Goal: Information Seeking & Learning: Learn about a topic

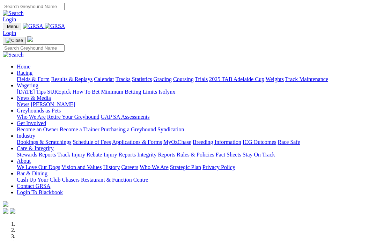
click at [29, 101] on link "News" at bounding box center [23, 104] width 13 height 6
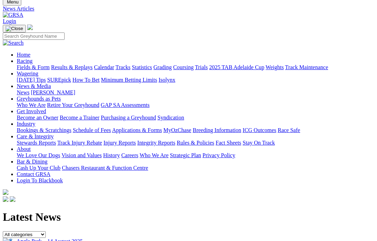
scroll to position [24, 0]
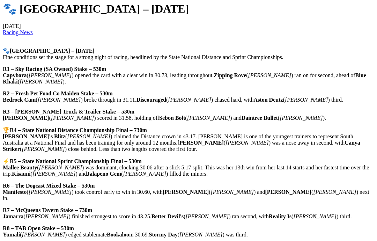
scroll to position [234, 0]
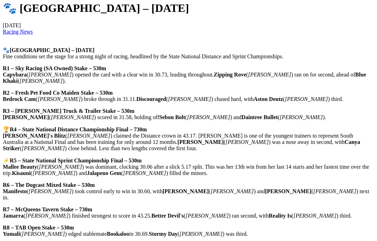
click at [346, 160] on p "⚡ R5 – State National Sprint Championship Final – 530m Mallee Beauty ( Cameron …" at bounding box center [189, 166] width 372 height 19
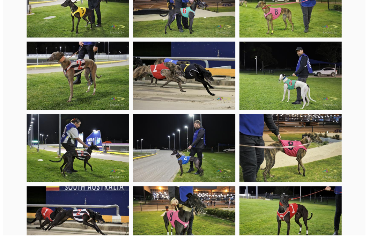
scroll to position [1801, 12]
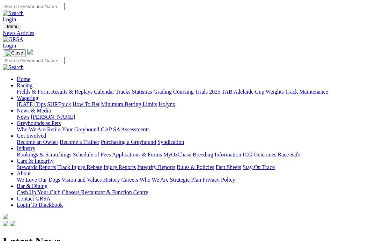
click at [54, 158] on link "Care & Integrity" at bounding box center [35, 161] width 37 height 6
click at [175, 164] on link "Integrity Reports" at bounding box center [156, 167] width 38 height 6
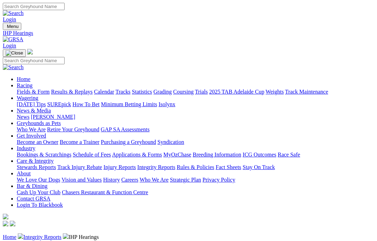
click at [48, 234] on link "Integrity Reports" at bounding box center [42, 237] width 38 height 6
click at [51, 234] on link "Integrity Reports" at bounding box center [42, 237] width 38 height 6
click at [13, 234] on link "Home" at bounding box center [10, 237] width 14 height 6
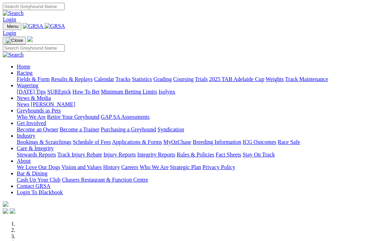
click at [54, 145] on link "Care & Integrity" at bounding box center [35, 148] width 37 height 6
click at [175, 152] on link "Integrity Reports" at bounding box center [156, 155] width 38 height 6
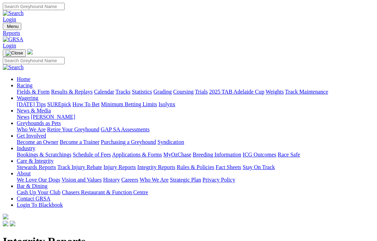
scroll to position [2, 0]
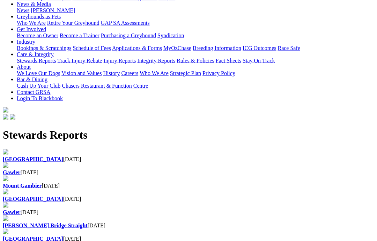
scroll to position [106, 0]
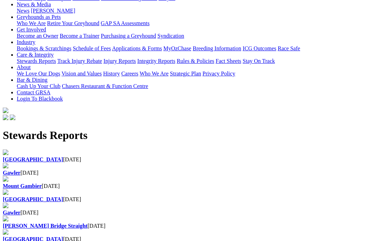
click at [42, 183] on b "Mount Gambier" at bounding box center [22, 186] width 39 height 6
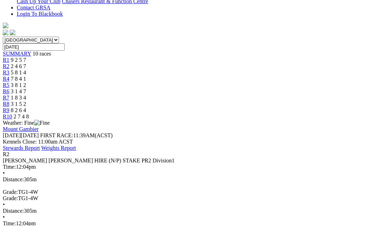
scroll to position [176, 0]
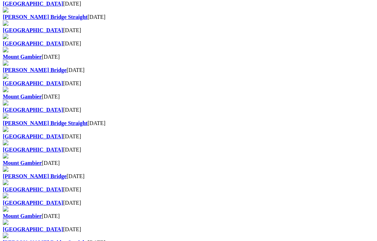
scroll to position [541, 0]
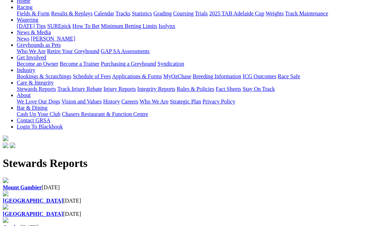
scroll to position [63, 0]
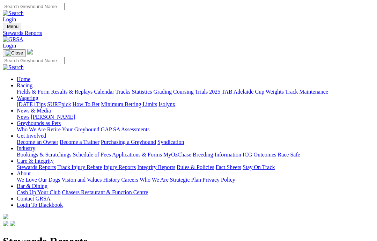
scroll to position [107, 0]
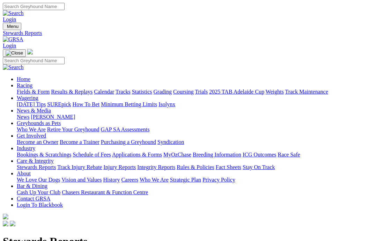
click at [215, 164] on link "Rules & Policies" at bounding box center [196, 167] width 38 height 6
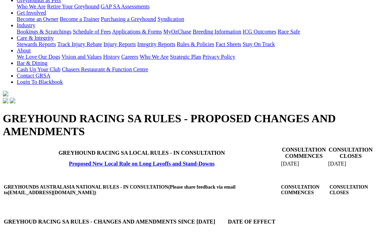
scroll to position [111, 0]
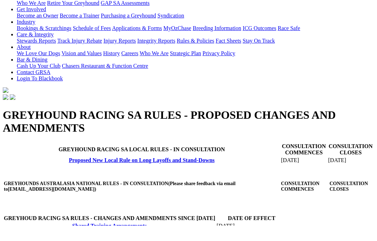
click at [69, 179] on link "Proposed New Local Rule on Long Layoffs and Stand-Downs" at bounding box center [142, 176] width 146 height 6
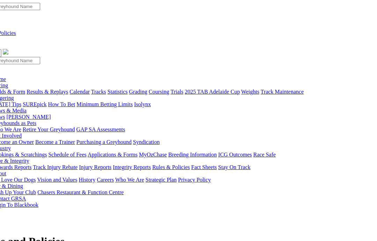
scroll to position [0, 24]
click at [11, 145] on link "Industry" at bounding box center [1, 148] width 19 height 6
click at [17, 152] on link "Bookings & Scratchings" at bounding box center [19, 155] width 55 height 6
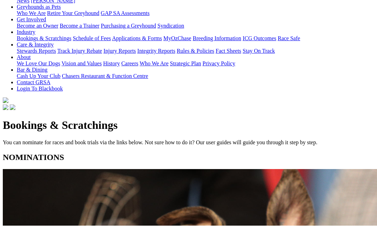
scroll to position [121, 0]
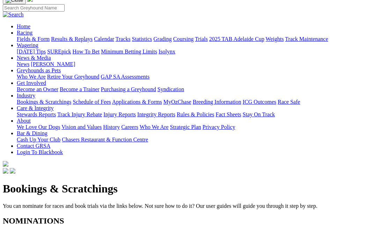
scroll to position [46, 0]
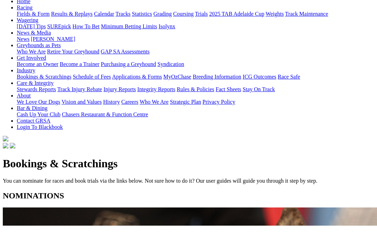
scroll to position [63, 0]
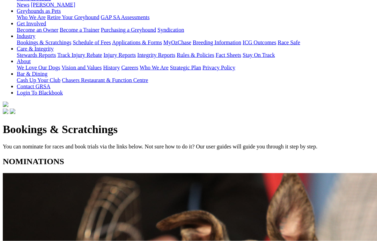
scroll to position [113, 0]
